Goal: Transaction & Acquisition: Purchase product/service

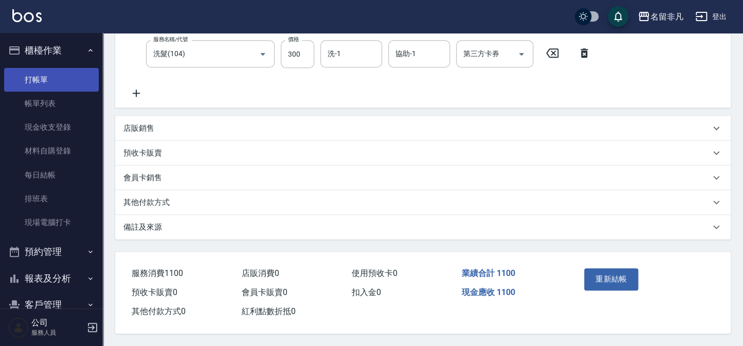
click at [38, 79] on link "打帳單" at bounding box center [51, 80] width 95 height 24
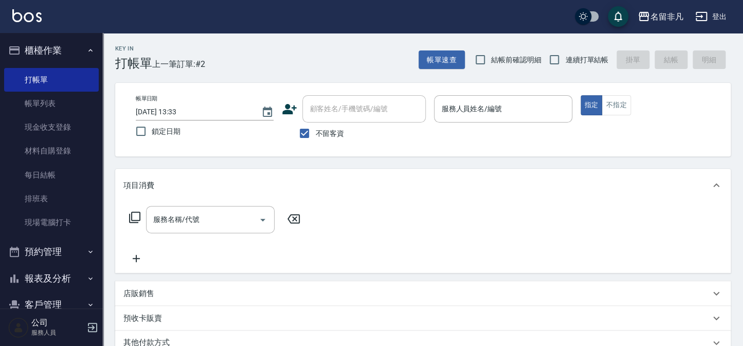
click at [327, 136] on span "不留客資" at bounding box center [329, 133] width 29 height 11
click at [315, 136] on input "不留客資" at bounding box center [305, 133] width 22 height 22
checkbox input "false"
click at [351, 119] on div "顧客姓名/手機號碼/編號" at bounding box center [364, 108] width 123 height 27
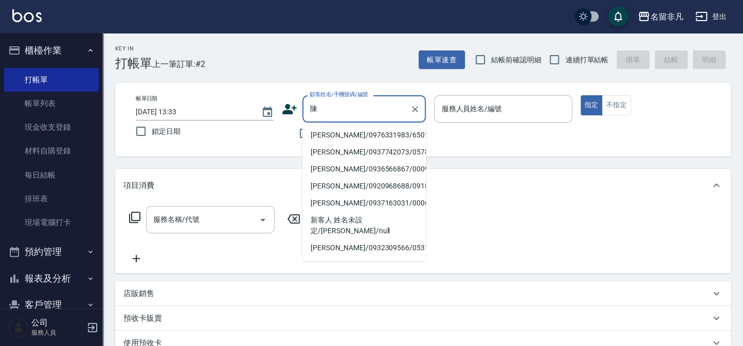
type input "陳"
click at [318, 108] on input "顧客姓名/手機號碼/編號" at bounding box center [356, 109] width 99 height 18
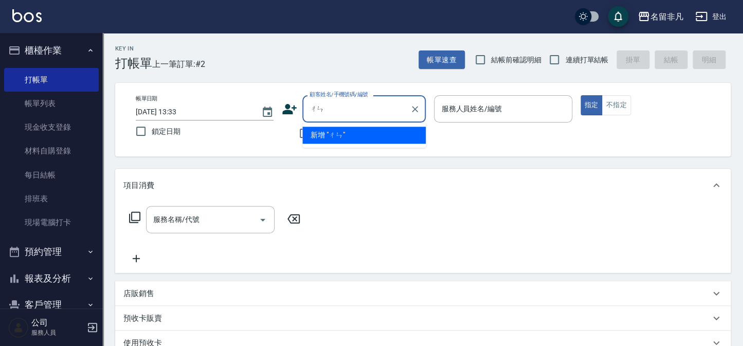
type input "辰"
type input "[PERSON_NAME]/0916888022/840409"
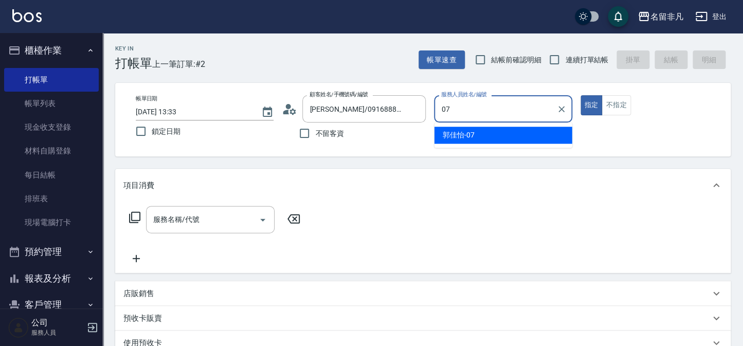
type input "[PERSON_NAME]-07"
type button "true"
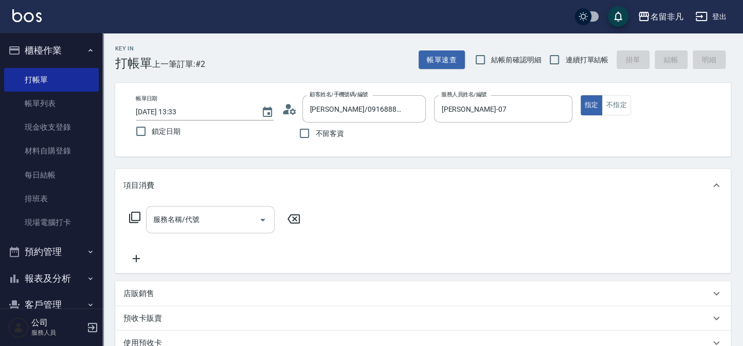
click at [186, 221] on div "服務名稱/代號 服務名稱/代號" at bounding box center [210, 219] width 129 height 27
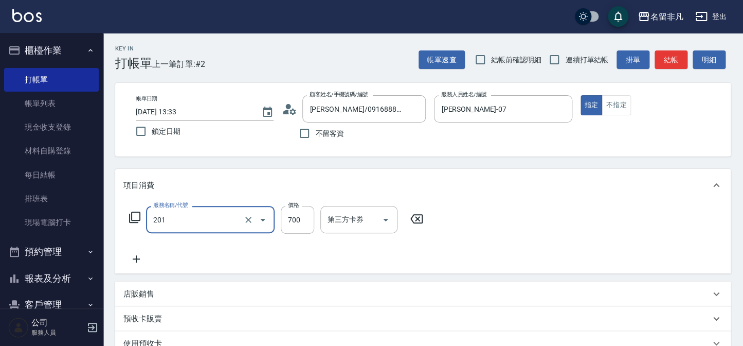
type input "洗+剪(201)"
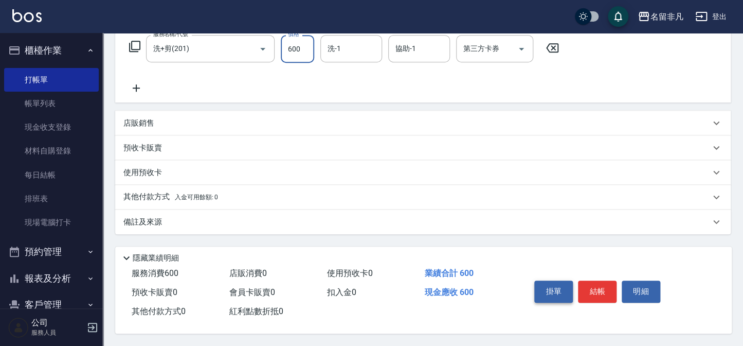
scroll to position [173, 0]
type input "600"
click at [592, 294] on button "結帳" at bounding box center [597, 291] width 39 height 22
